Goal: Entertainment & Leisure: Browse casually

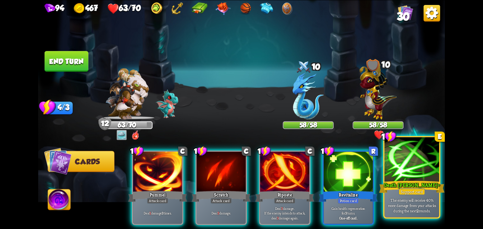
click at [422, 168] on div at bounding box center [411, 160] width 55 height 46
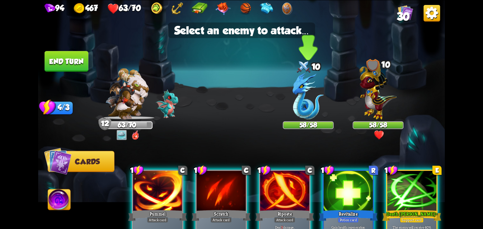
click at [310, 112] on img at bounding box center [308, 96] width 31 height 47
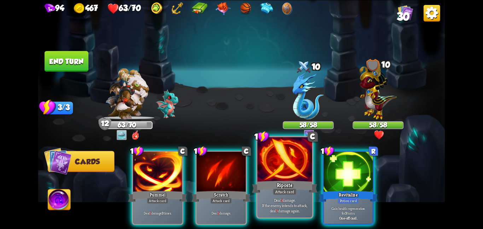
click at [288, 164] on div at bounding box center [284, 160] width 55 height 46
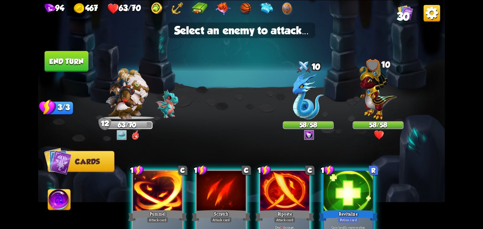
click at [290, 143] on img at bounding box center [241, 114] width 407 height 229
click at [300, 115] on img at bounding box center [308, 96] width 31 height 47
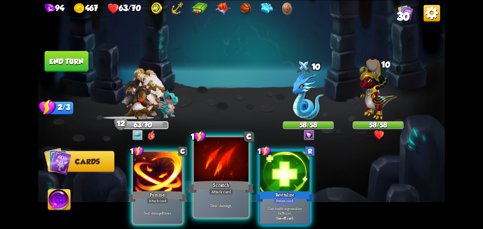
click at [222, 164] on div at bounding box center [221, 160] width 55 height 46
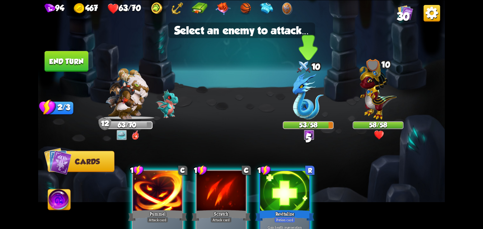
click at [292, 100] on div at bounding box center [308, 97] width 51 height 45
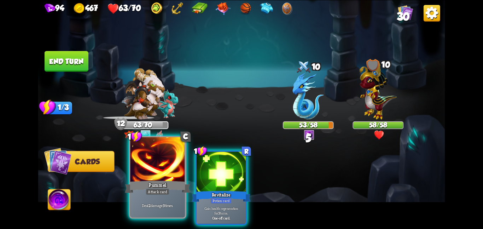
click at [161, 180] on div "Pummel" at bounding box center [157, 186] width 65 height 15
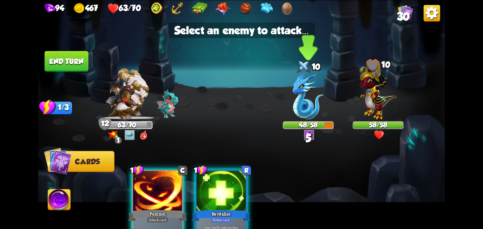
click at [308, 100] on img at bounding box center [308, 96] width 31 height 47
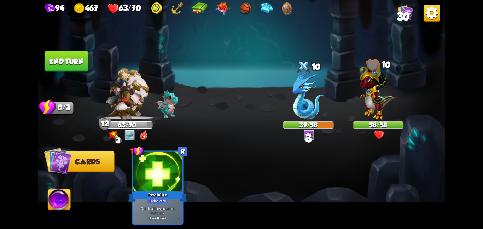
click at [66, 55] on button "End turn" at bounding box center [67, 61] width 44 height 21
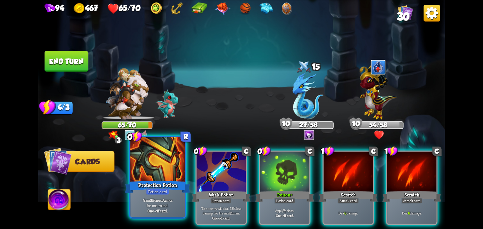
click at [159, 168] on div at bounding box center [157, 160] width 55 height 46
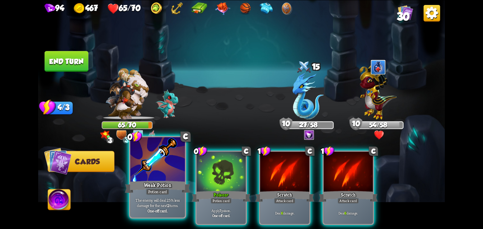
click at [173, 163] on div at bounding box center [157, 160] width 55 height 46
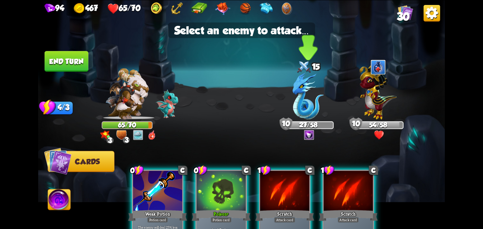
click at [299, 101] on img at bounding box center [308, 96] width 31 height 47
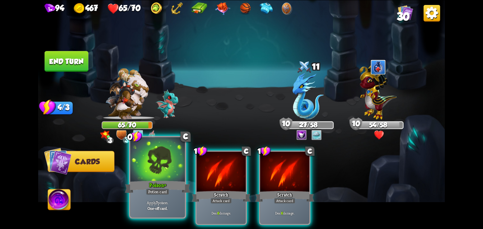
click at [173, 155] on div at bounding box center [157, 160] width 55 height 46
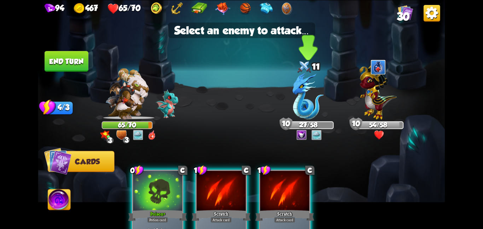
click at [299, 97] on img at bounding box center [308, 96] width 31 height 47
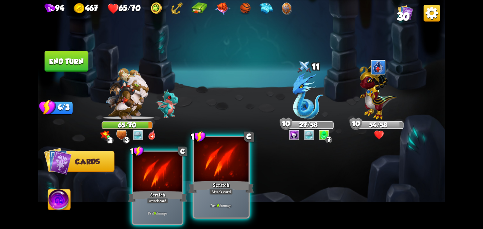
click at [193, 155] on div "1 C Scratch Attack card Deal 6 damage." at bounding box center [221, 177] width 57 height 83
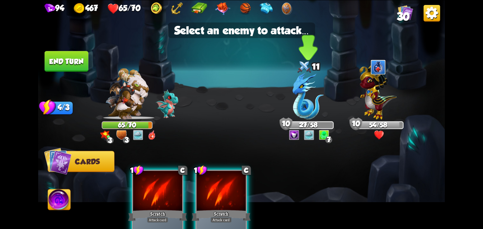
click at [315, 92] on img at bounding box center [308, 96] width 31 height 47
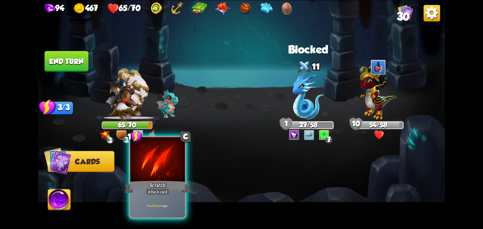
click at [157, 182] on div "Scratch" at bounding box center [157, 186] width 65 height 15
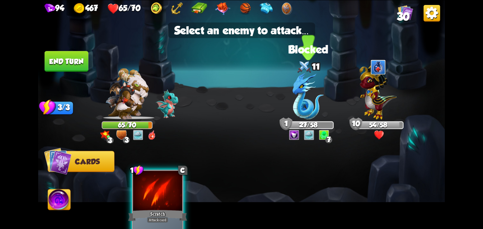
click at [313, 91] on img at bounding box center [308, 96] width 31 height 47
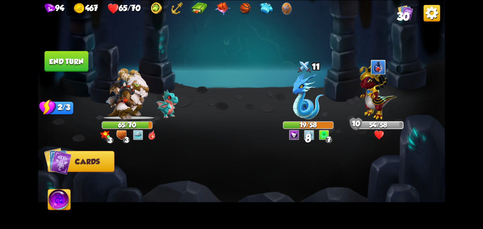
click at [59, 63] on button "End turn" at bounding box center [67, 61] width 44 height 21
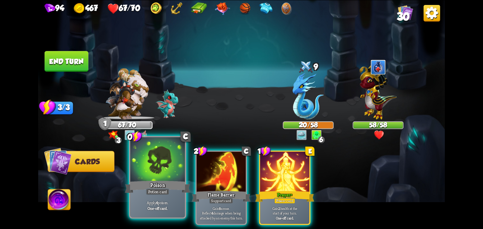
click at [156, 181] on div "Poison" at bounding box center [157, 186] width 65 height 15
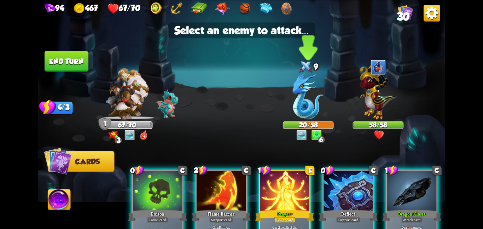
click at [309, 101] on img at bounding box center [308, 96] width 31 height 47
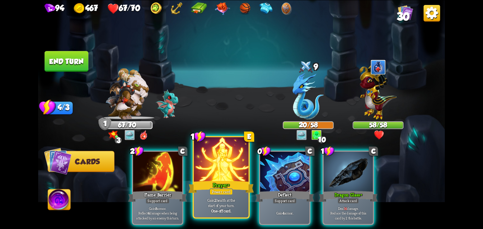
click at [220, 177] on div at bounding box center [221, 160] width 55 height 46
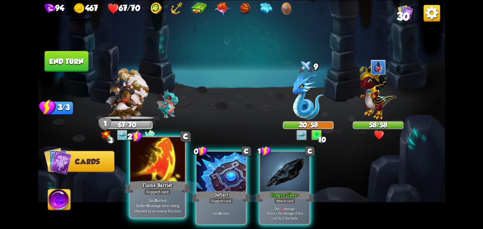
click at [159, 198] on p "Gain 8 armor. Reflect 4 damage when being attacked by an enemy this turn." at bounding box center [158, 205] width 52 height 16
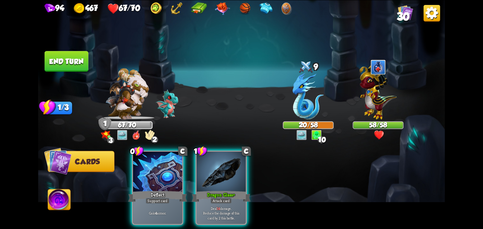
click at [159, 202] on div "Gain 4 armor." at bounding box center [157, 213] width 49 height 22
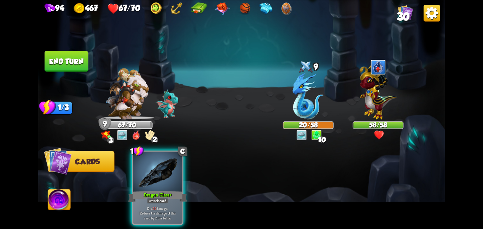
click at [159, 205] on p "Deal 14 damage. Reduce the damage of this card by 2 this battle." at bounding box center [157, 212] width 47 height 15
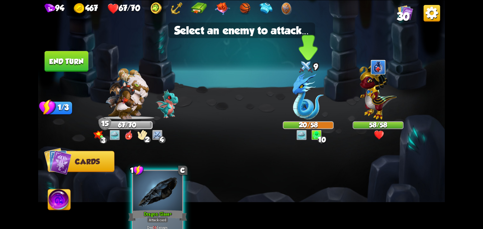
click at [309, 103] on img at bounding box center [308, 96] width 31 height 47
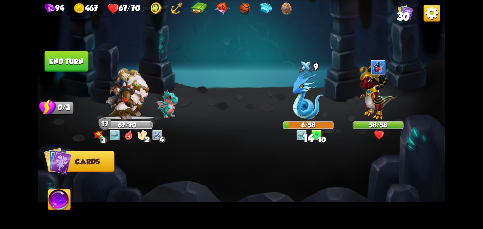
click at [64, 63] on button "End turn" at bounding box center [67, 61] width 44 height 21
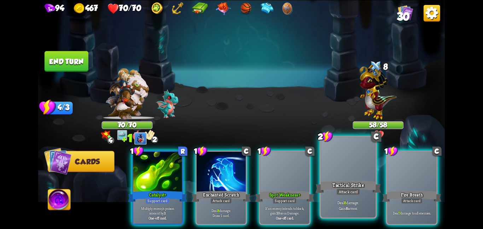
click at [326, 193] on div "Tactical Strike" at bounding box center [347, 186] width 65 height 15
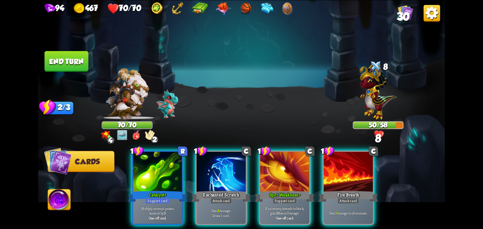
click at [326, 193] on div "Fire Breath" at bounding box center [348, 196] width 59 height 13
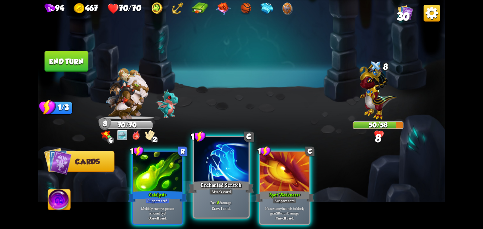
click at [238, 185] on div "Enchanted Scratch" at bounding box center [221, 186] width 65 height 15
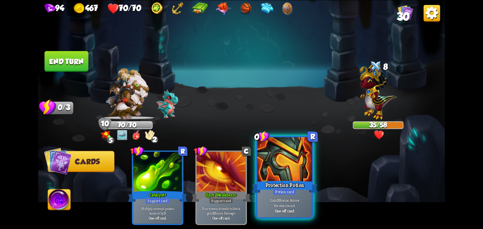
click at [297, 198] on p "Gain 3 Bonus Armor for one round." at bounding box center [285, 202] width 52 height 11
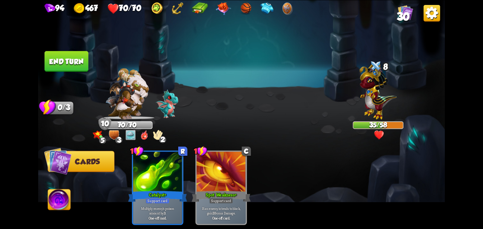
click at [56, 61] on button "End turn" at bounding box center [67, 61] width 44 height 21
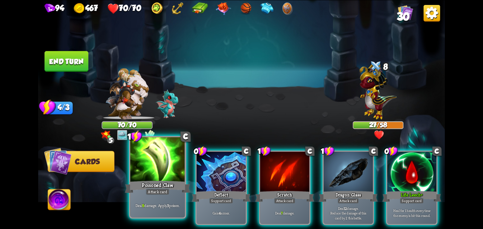
click at [164, 206] on p "Deal 9 damage. Apply 3 poison." at bounding box center [158, 204] width 52 height 5
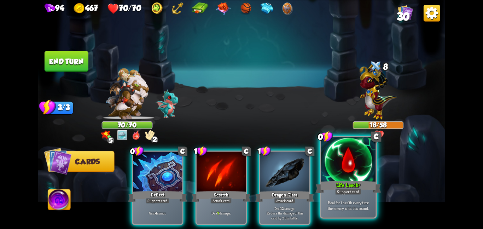
click at [362, 163] on div at bounding box center [348, 160] width 55 height 46
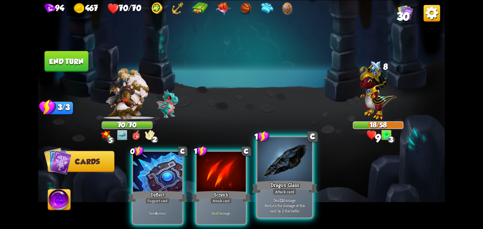
click at [271, 189] on div "Dragon Glass" at bounding box center [284, 186] width 65 height 15
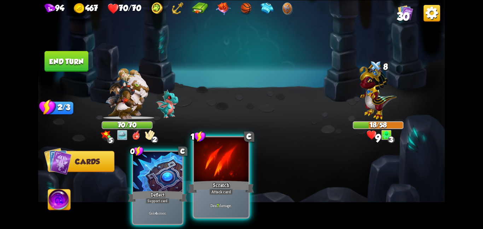
click at [195, 195] on div "Deal 7 damage." at bounding box center [221, 205] width 55 height 24
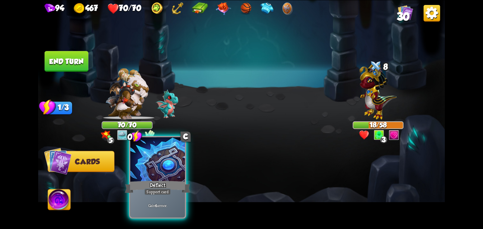
click at [172, 195] on div "Gain 4 armor." at bounding box center [157, 205] width 55 height 24
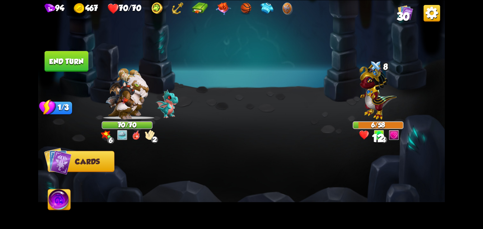
click at [66, 71] on img at bounding box center [241, 114] width 407 height 229
click at [68, 59] on button "End turn" at bounding box center [67, 61] width 44 height 21
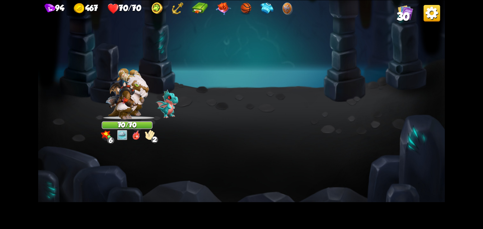
click at [361, 117] on img at bounding box center [378, 90] width 37 height 58
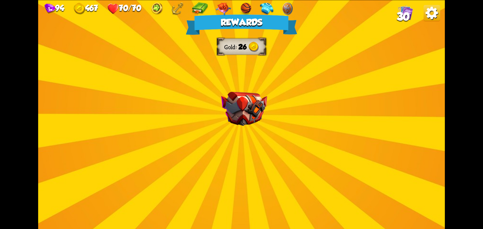
click at [259, 105] on img at bounding box center [244, 109] width 46 height 34
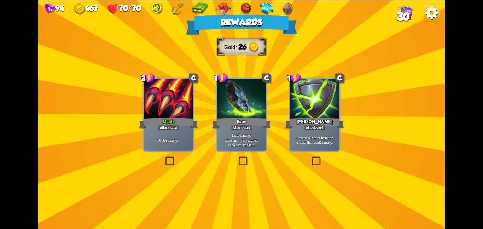
click at [259, 105] on div at bounding box center [241, 99] width 49 height 41
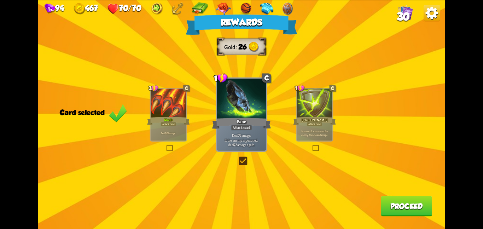
click at [389, 204] on button "Proceed" at bounding box center [406, 206] width 51 height 21
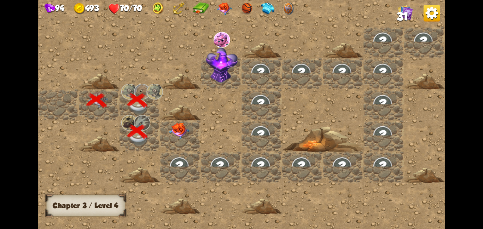
click at [188, 136] on img at bounding box center [179, 130] width 21 height 17
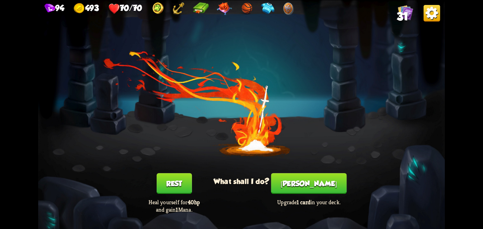
click at [314, 192] on button "[PERSON_NAME]" at bounding box center [309, 183] width 76 height 21
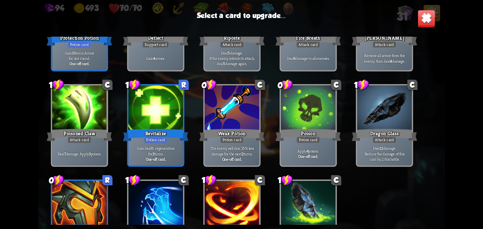
scroll to position [329, 0]
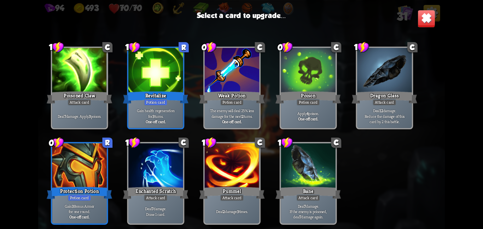
click at [169, 106] on div "Gain health regeneration for 3 turns. One-off card." at bounding box center [155, 116] width 55 height 24
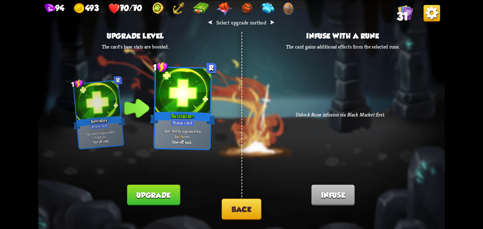
click at [168, 189] on button "Upgrade" at bounding box center [153, 194] width 53 height 21
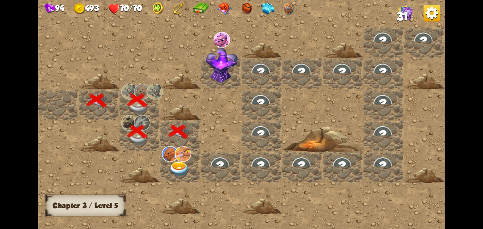
click at [183, 151] on img at bounding box center [182, 154] width 17 height 16
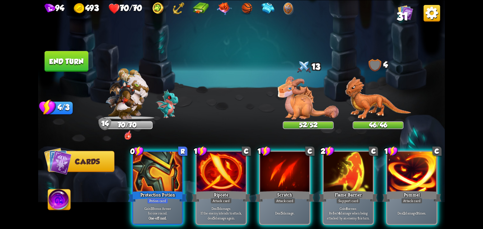
click at [182, 151] on div at bounding box center [157, 171] width 49 height 41
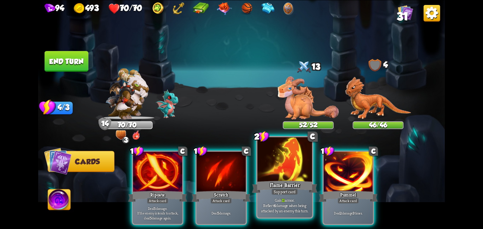
click at [277, 191] on div "Support card" at bounding box center [284, 191] width 27 height 7
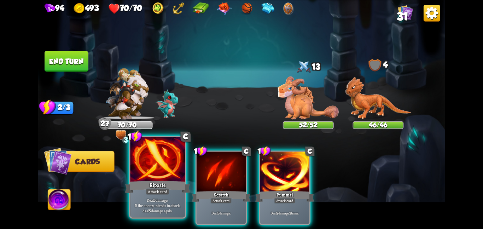
click at [143, 180] on div "Riposte" at bounding box center [157, 186] width 65 height 15
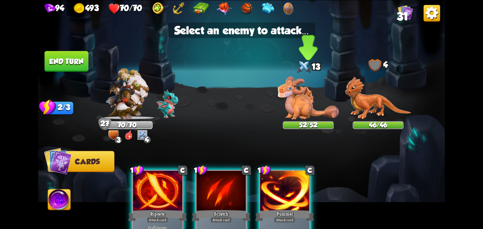
click at [291, 80] on img at bounding box center [308, 97] width 61 height 43
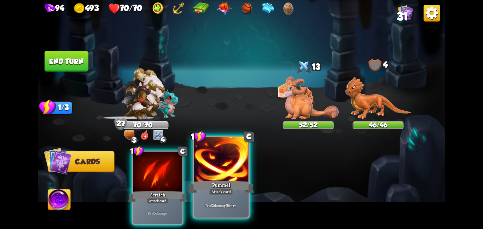
click at [198, 176] on div at bounding box center [221, 160] width 55 height 46
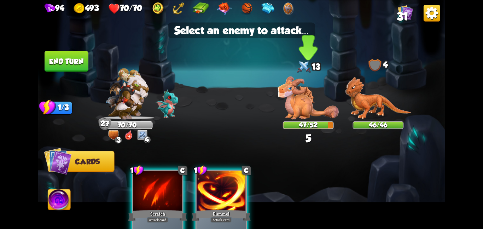
click at [318, 99] on img at bounding box center [308, 97] width 61 height 43
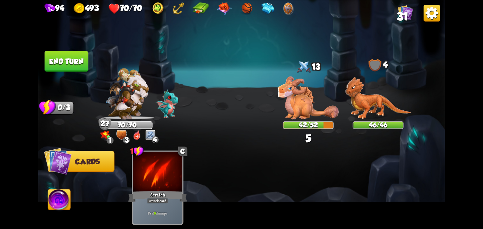
click at [50, 53] on button "End turn" at bounding box center [67, 61] width 44 height 21
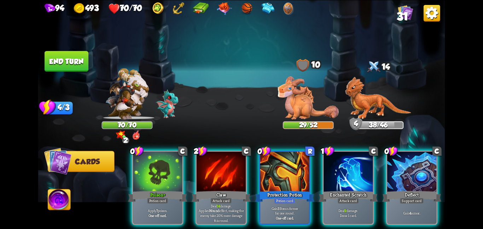
click at [196, 128] on div "0 C Poison + Potion card Apply 7 poison. One-off card. 2 C Claw Attack card Dea…" at bounding box center [282, 178] width 325 height 102
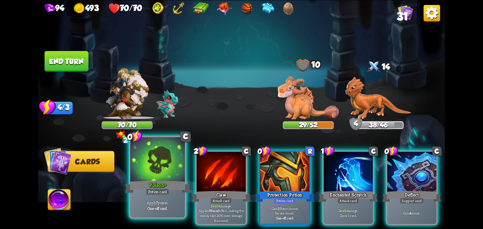
click at [158, 172] on div at bounding box center [157, 160] width 55 height 46
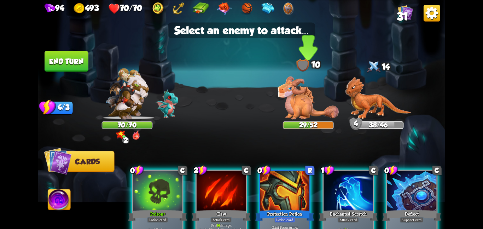
click at [294, 86] on img at bounding box center [308, 97] width 61 height 43
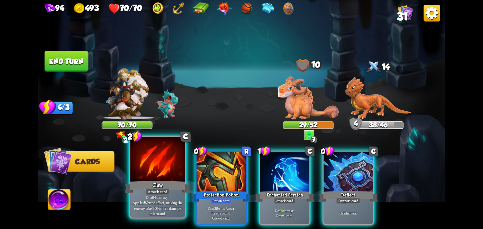
click at [174, 157] on div at bounding box center [157, 160] width 55 height 46
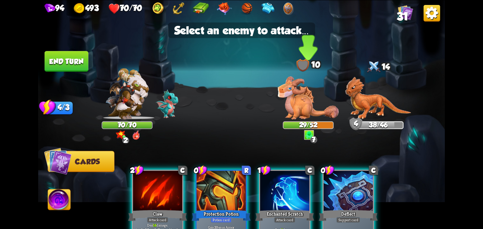
click at [285, 121] on div "29/52" at bounding box center [308, 125] width 51 height 8
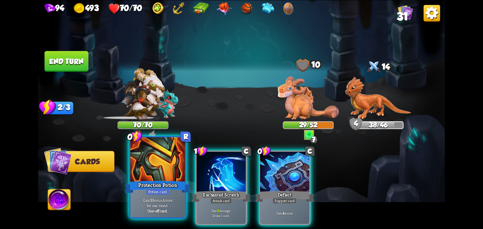
click at [148, 185] on div "Protection Potion" at bounding box center [157, 186] width 65 height 15
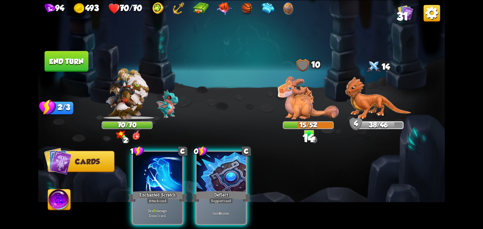
click at [148, 190] on div "Enchanted Scratch" at bounding box center [157, 196] width 59 height 13
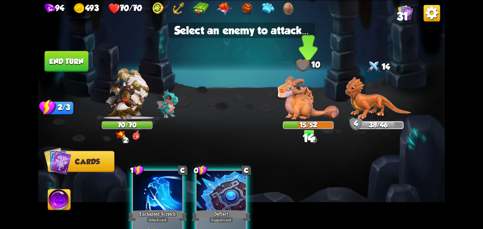
click at [309, 115] on img at bounding box center [308, 97] width 61 height 43
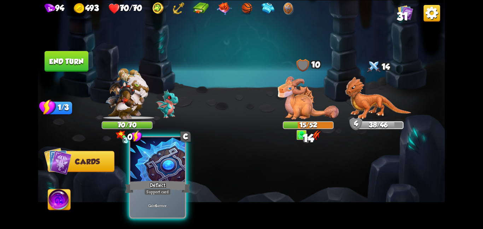
click at [148, 168] on div at bounding box center [157, 160] width 55 height 46
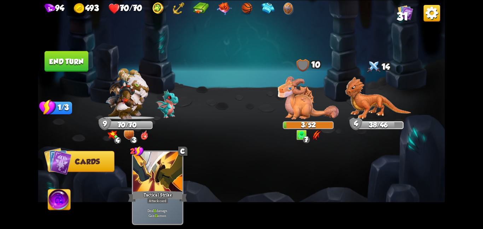
click at [69, 64] on button "End turn" at bounding box center [67, 61] width 44 height 21
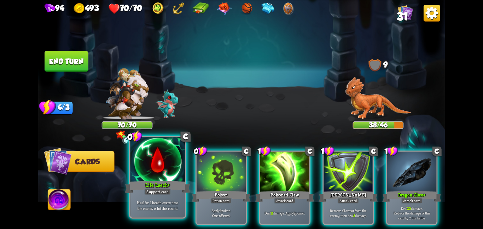
click at [167, 159] on div at bounding box center [157, 160] width 55 height 46
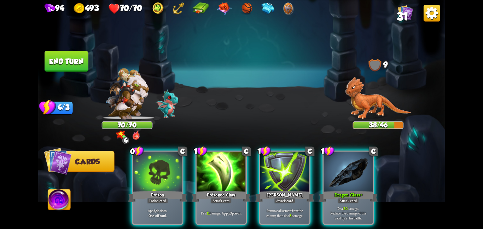
click at [167, 159] on div at bounding box center [157, 171] width 49 height 41
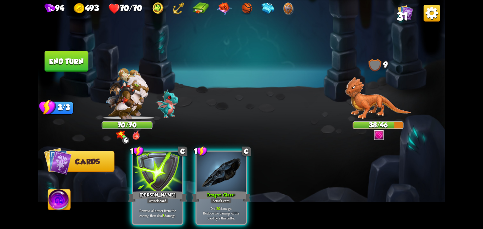
click at [167, 159] on div at bounding box center [157, 171] width 49 height 41
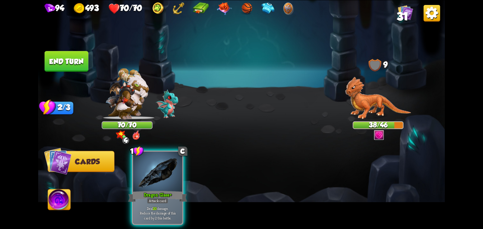
click at [167, 159] on div at bounding box center [157, 171] width 49 height 41
click at [167, 159] on div "1 C Dragon Glass + Attack card Deal 20 damage. Reduce the damage of this card b…" at bounding box center [282, 178] width 325 height 102
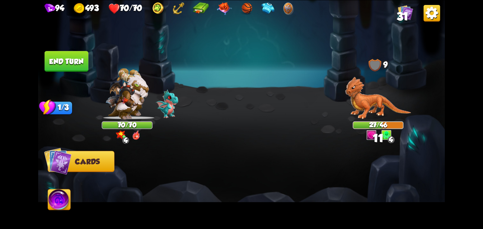
click at [51, 54] on button "End turn" at bounding box center [67, 61] width 44 height 21
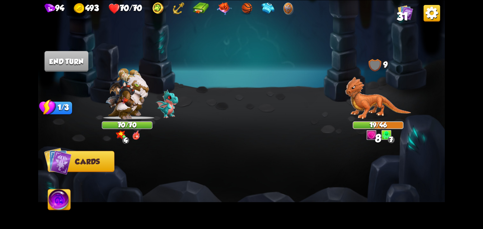
click at [59, 197] on img at bounding box center [59, 200] width 23 height 23
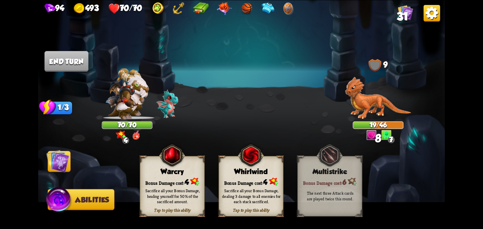
click at [251, 195] on div "Sacrifice all your Bonus Damage, dealing 3 damage to all enemies for each stack…" at bounding box center [251, 196] width 58 height 16
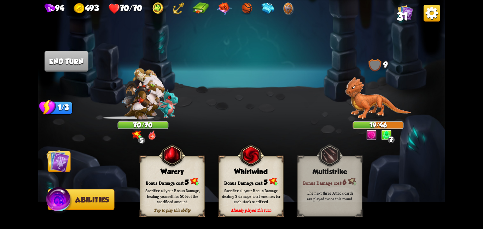
click at [54, 160] on img at bounding box center [57, 160] width 23 height 23
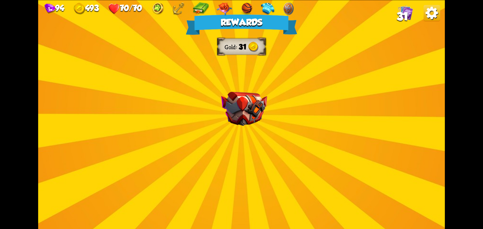
click at [229, 79] on div "Rewards Gold 31 Select a card 1 C Brimstone Attack card Deal 6 damage. Apply 1 …" at bounding box center [241, 114] width 407 height 229
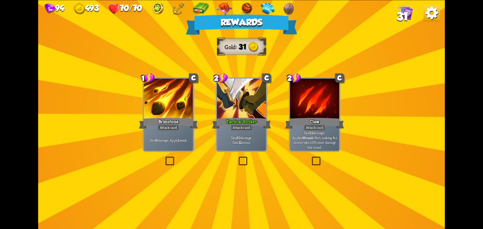
click at [228, 94] on div at bounding box center [241, 99] width 49 height 41
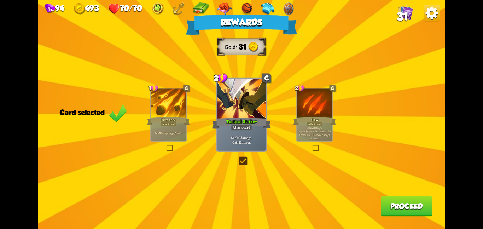
click at [401, 200] on button "Proceed" at bounding box center [406, 206] width 51 height 21
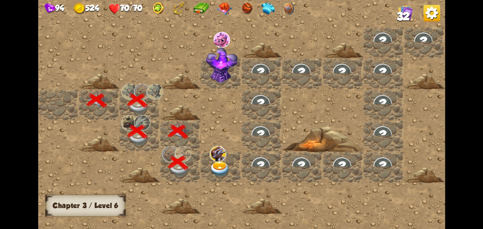
click at [208, 155] on div at bounding box center [221, 166] width 41 height 31
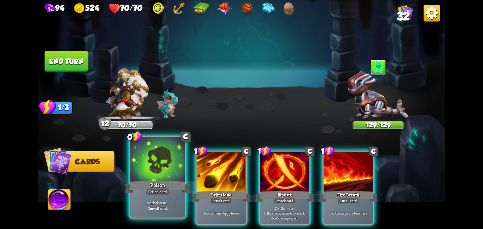
click at [173, 172] on div at bounding box center [157, 160] width 55 height 46
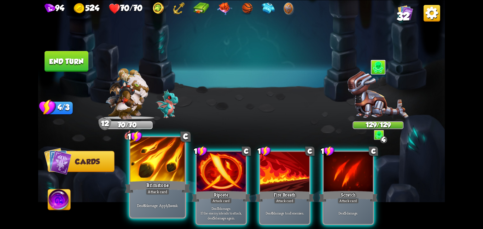
click at [168, 182] on div "Brimstone" at bounding box center [157, 186] width 65 height 15
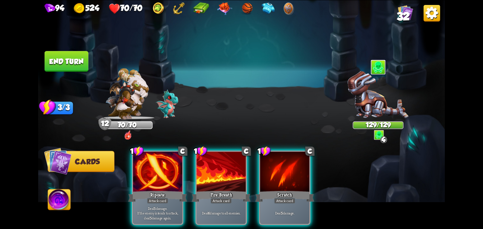
click at [168, 190] on div "Riposte" at bounding box center [157, 196] width 59 height 13
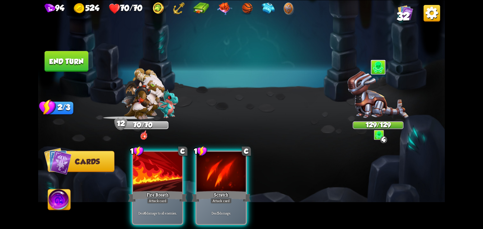
click at [168, 190] on div "Fire Breath" at bounding box center [157, 196] width 59 height 13
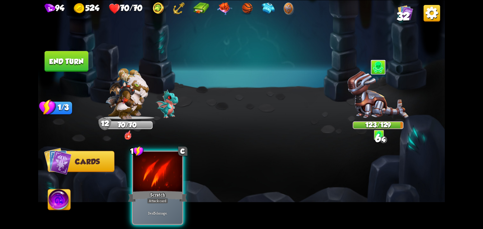
click at [168, 190] on div "Scratch" at bounding box center [157, 196] width 59 height 13
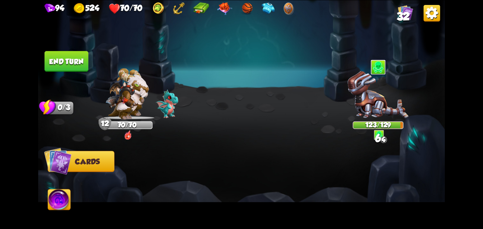
click at [168, 182] on div at bounding box center [282, 178] width 325 height 102
